Goal: Participate in discussion

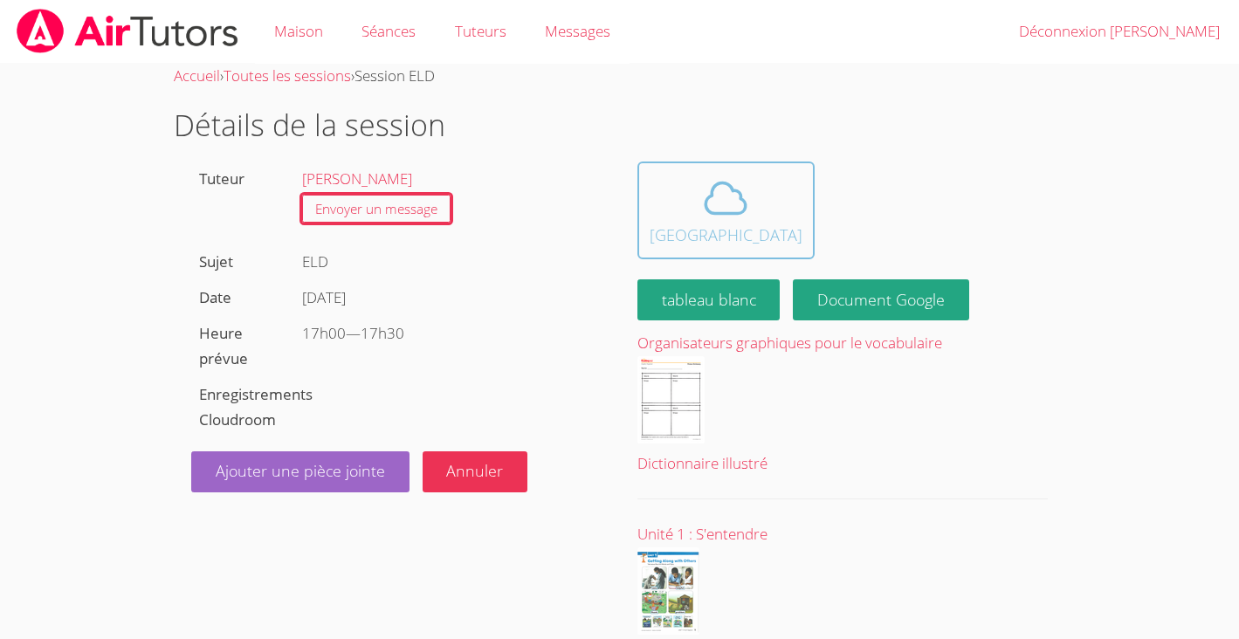
click at [702, 231] on font "[GEOGRAPHIC_DATA]" at bounding box center [725, 234] width 153 height 21
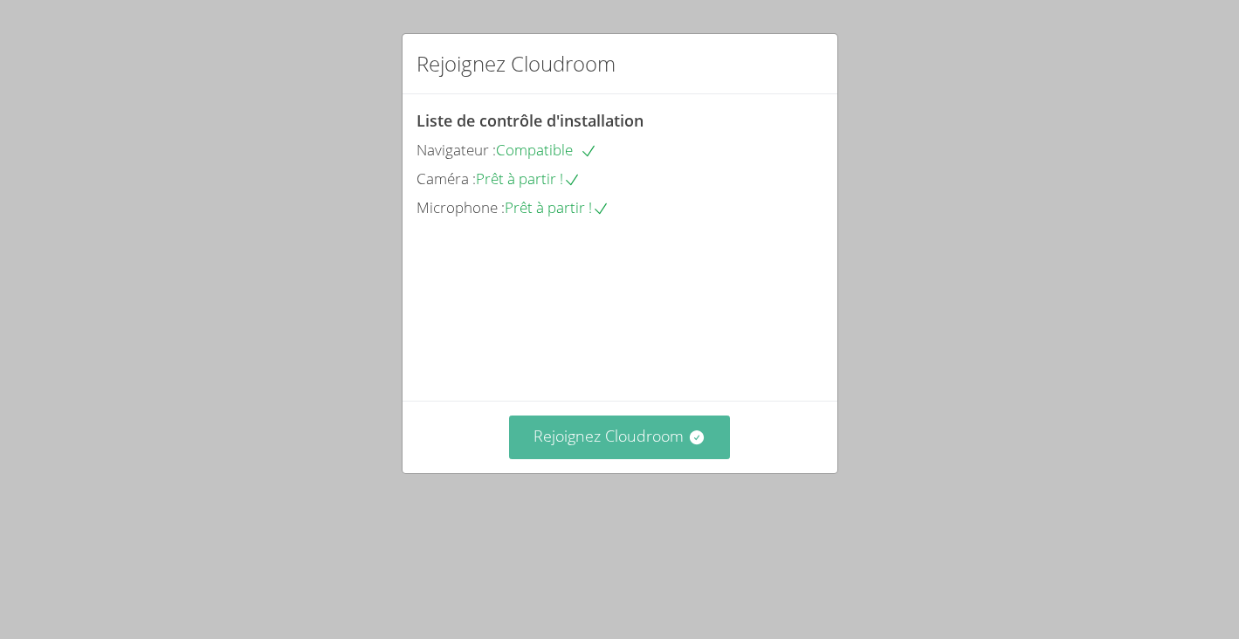
click at [573, 446] on font "Rejoignez Cloudroom" at bounding box center [608, 435] width 150 height 21
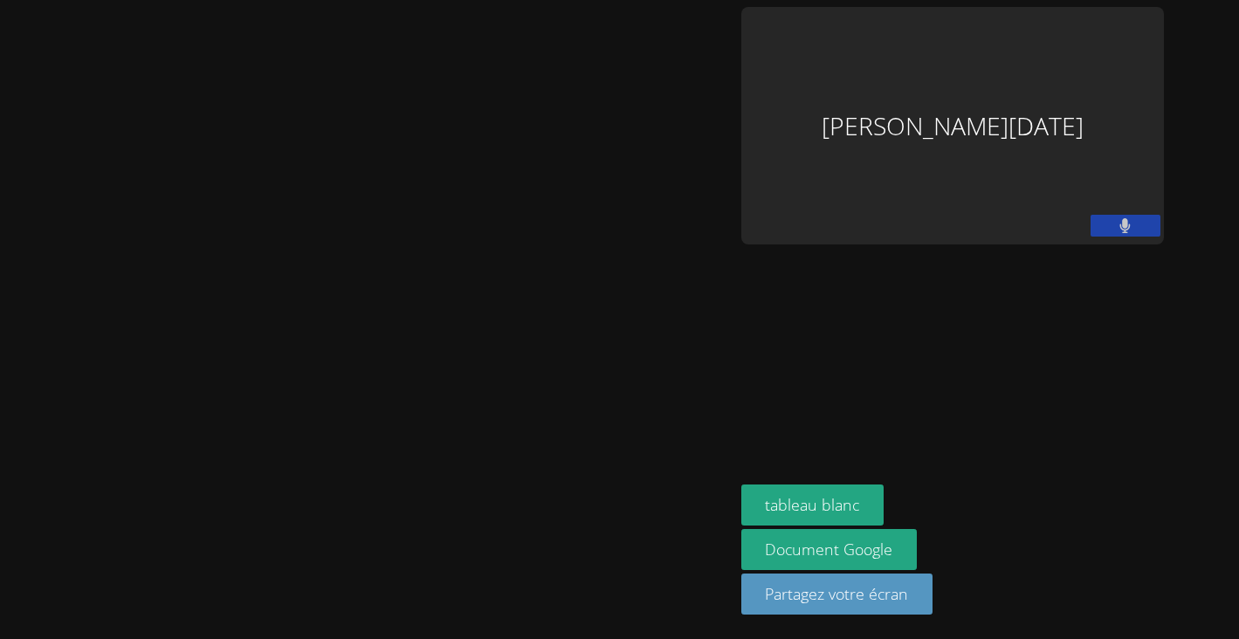
click at [1083, 105] on font "[PERSON_NAME][DATE]" at bounding box center [952, 126] width 262 height 42
click at [1097, 263] on aside "[PERSON_NAME][DATE] tableau blanc Document Google Partagez votre écran" at bounding box center [952, 319] width 436 height 639
click at [1135, 101] on div "[PERSON_NAME][DATE]" at bounding box center [952, 125] width 422 height 237
click at [1083, 105] on font "[PERSON_NAME][DATE]" at bounding box center [952, 126] width 262 height 42
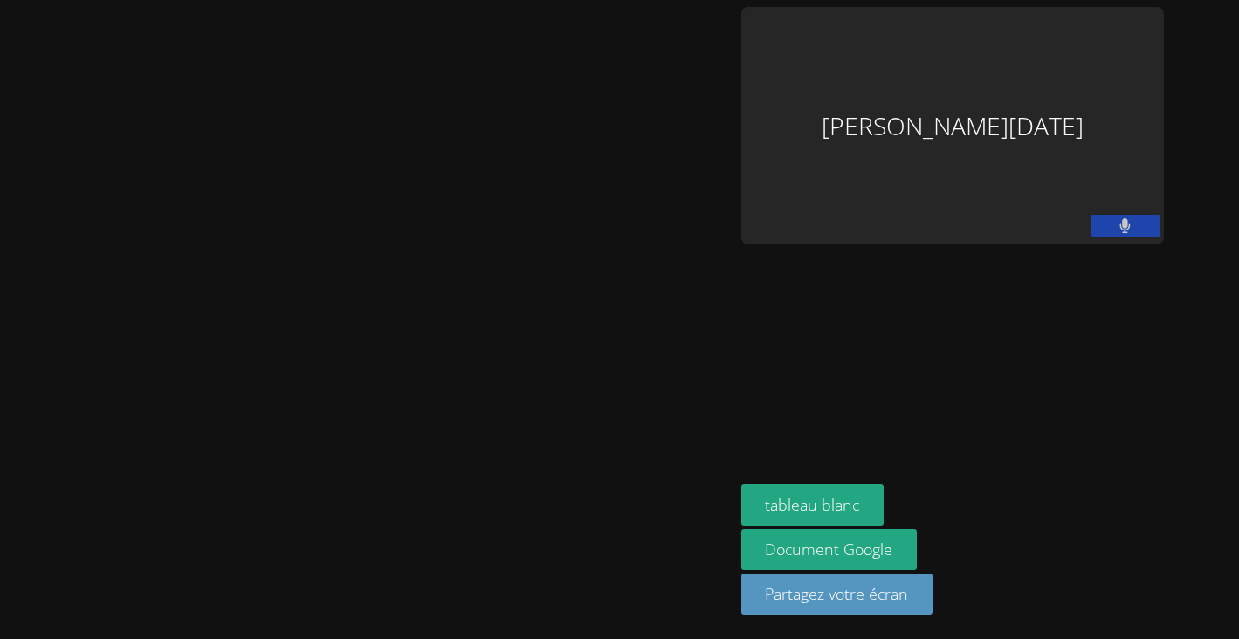
click at [1115, 97] on div "[PERSON_NAME][DATE]" at bounding box center [952, 125] width 422 height 237
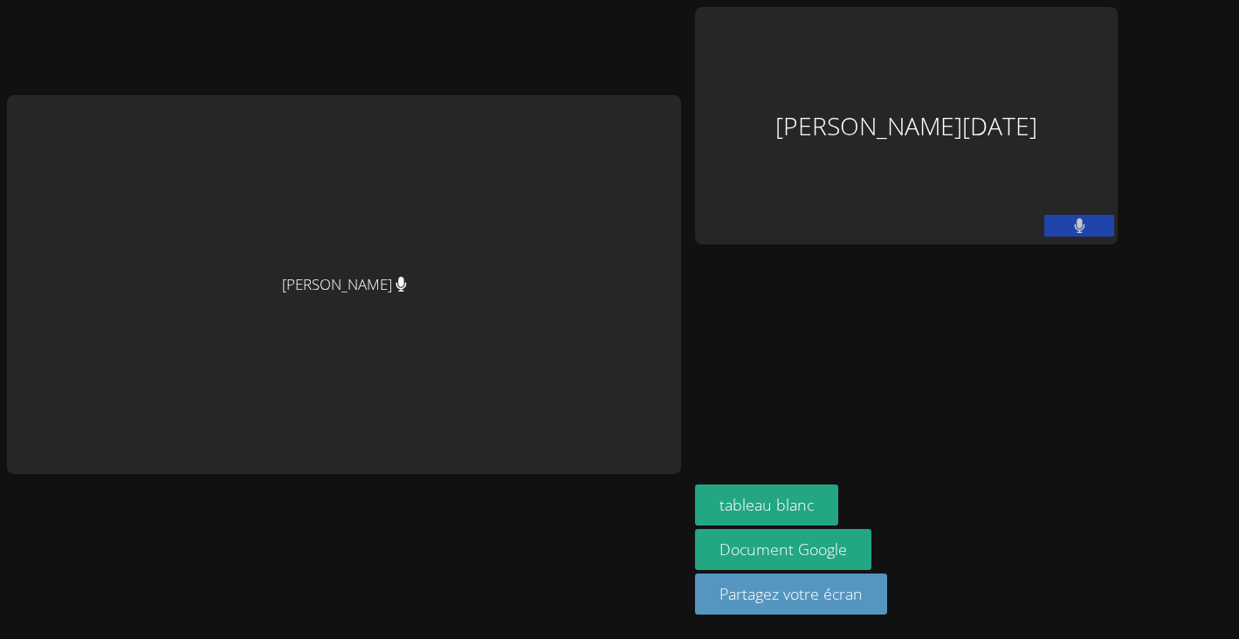
click at [673, 10] on div "[PERSON_NAME]" at bounding box center [344, 319] width 674 height 625
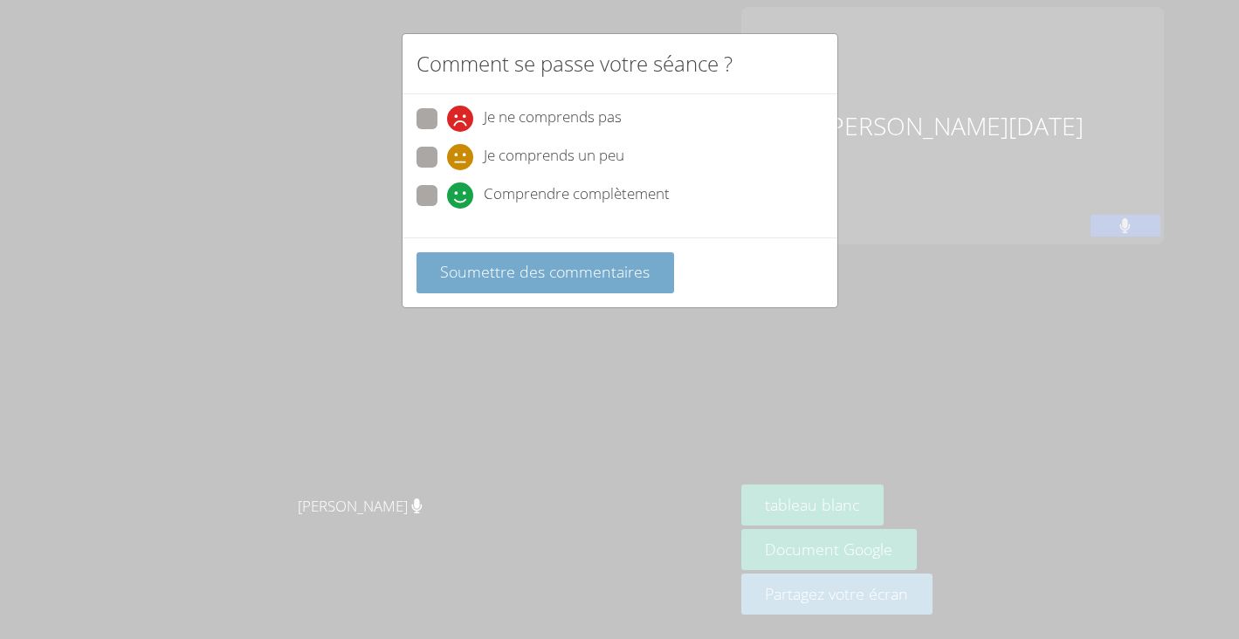
click at [480, 270] on font "Soumettre des commentaires" at bounding box center [544, 271] width 209 height 21
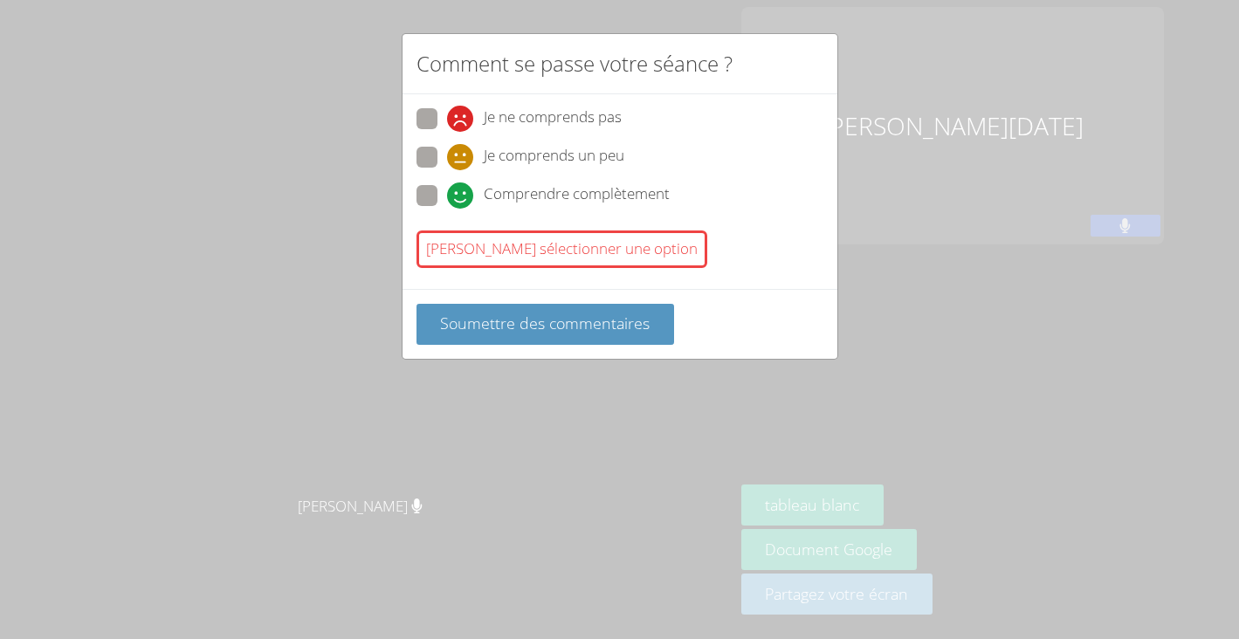
click at [447, 209] on span at bounding box center [447, 209] width 0 height 0
click at [447, 198] on input "Comprendre complètement" at bounding box center [454, 192] width 15 height 15
radio input "true"
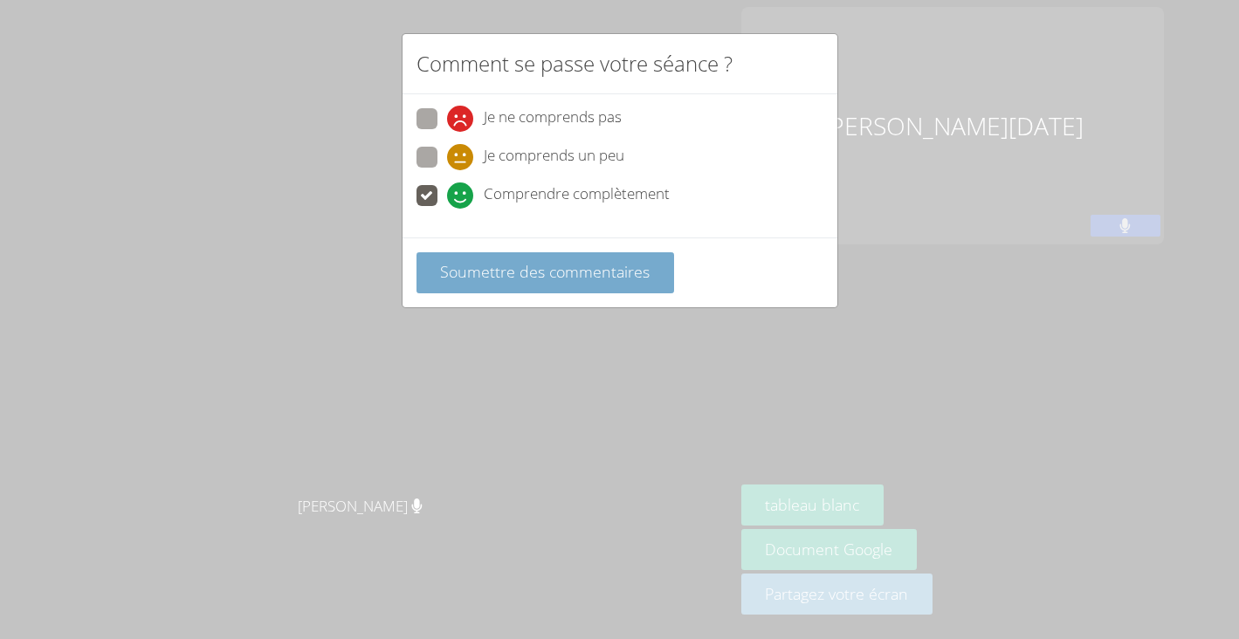
click at [520, 268] on font "Soumettre des commentaires" at bounding box center [544, 271] width 209 height 21
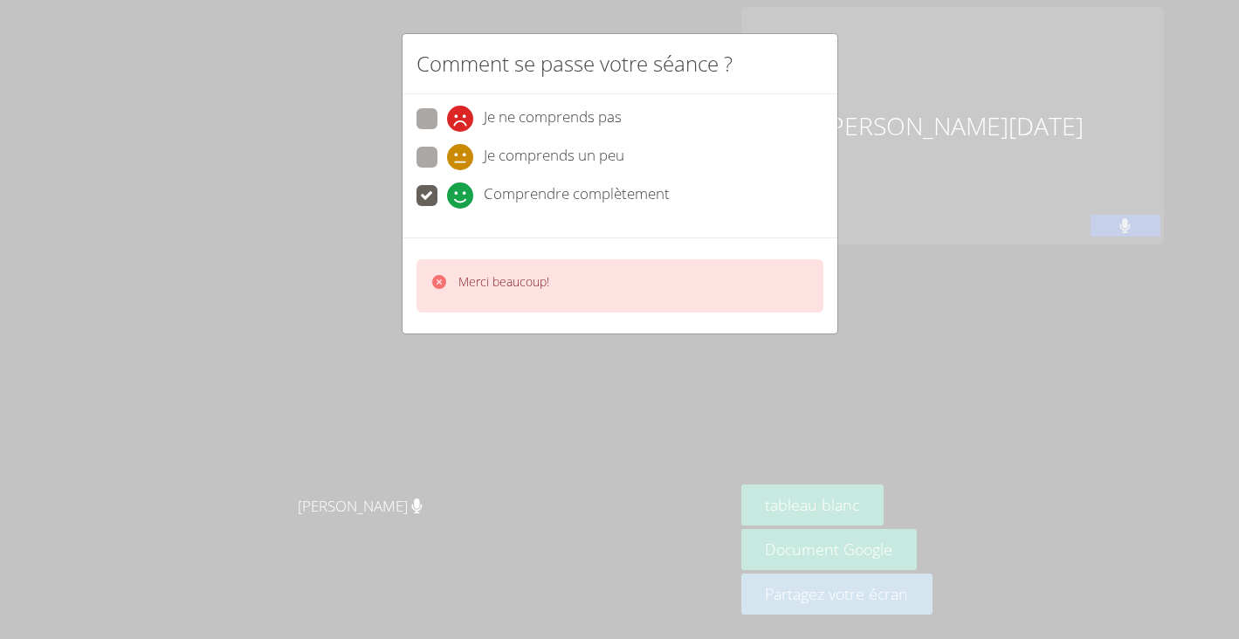
click at [355, 32] on div "Comment se passe votre séance ? Je ne comprends pas Je comprends un peu Compren…" at bounding box center [619, 319] width 1239 height 639
